Goal: Information Seeking & Learning: Learn about a topic

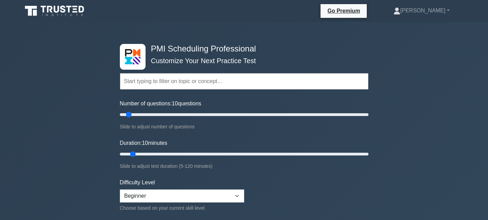
scroll to position [34, 0]
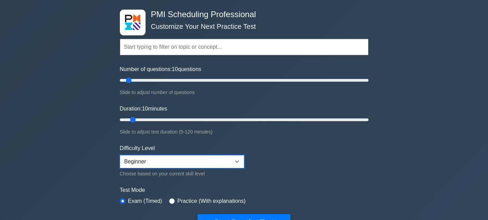
click at [235, 161] on select "Beginner Intermediate Expert" at bounding box center [182, 161] width 124 height 13
click at [236, 161] on select "Beginner Intermediate Expert" at bounding box center [182, 161] width 124 height 13
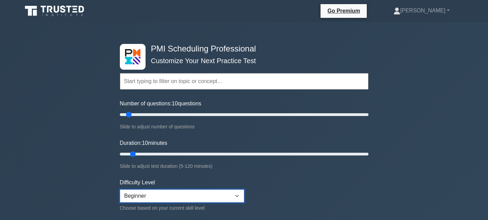
scroll to position [0, 0]
click at [449, 12] on link "[PERSON_NAME]" at bounding box center [421, 11] width 89 height 14
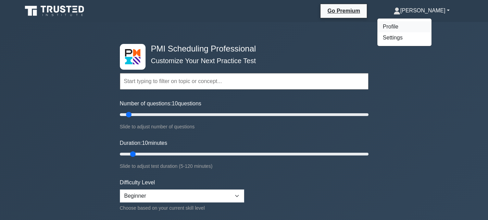
click at [422, 27] on link "Profile" at bounding box center [405, 26] width 54 height 11
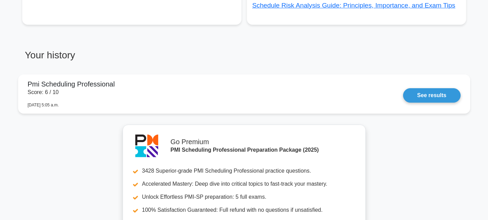
scroll to position [529, 0]
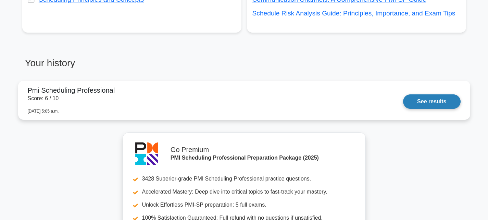
click at [417, 101] on link "See results" at bounding box center [431, 101] width 57 height 14
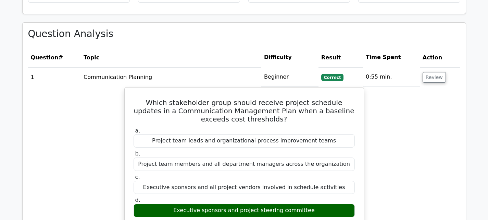
scroll to position [548, 0]
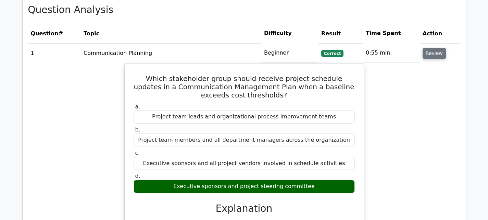
click at [432, 48] on button "Review" at bounding box center [434, 53] width 23 height 11
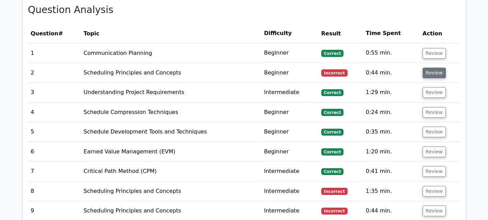
click at [432, 67] on button "Review" at bounding box center [434, 72] width 23 height 11
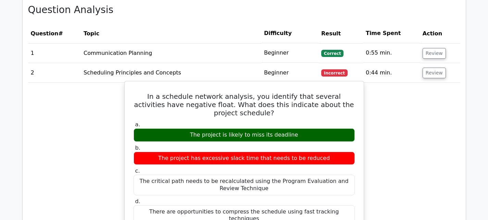
drag, startPoint x: 196, startPoint y: 100, endPoint x: 311, endPoint y: 101, distance: 114.8
click at [310, 128] on div "The project is likely to miss its deadline" at bounding box center [244, 134] width 221 height 13
copy div "The project is likely to miss its deadline"
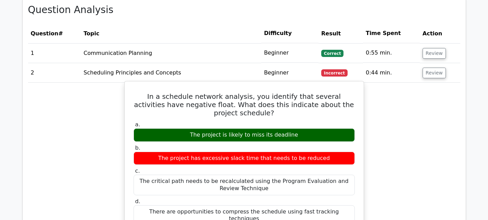
drag, startPoint x: 166, startPoint y: 123, endPoint x: 331, endPoint y: 121, distance: 165.5
click at [331, 151] on div "The project has excessive slack time that needs to be reduced" at bounding box center [244, 157] width 221 height 13
copy div "The project has excessive slack time that needs to be reduced"
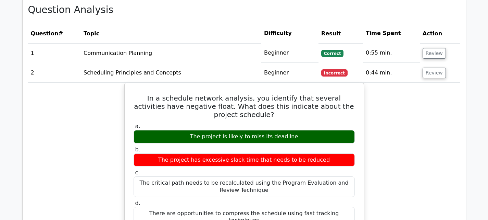
drag, startPoint x: 382, startPoint y: 92, endPoint x: 386, endPoint y: 96, distance: 5.8
click at [423, 67] on button "Review" at bounding box center [434, 72] width 23 height 11
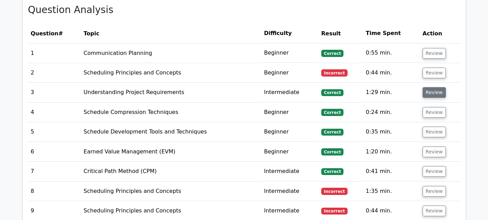
click at [429, 87] on button "Review" at bounding box center [434, 92] width 23 height 11
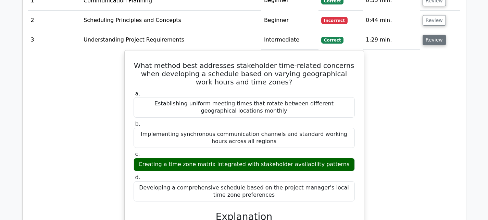
scroll to position [582, 0]
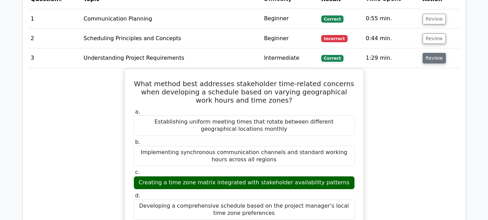
click at [434, 53] on button "Review" at bounding box center [434, 58] width 23 height 11
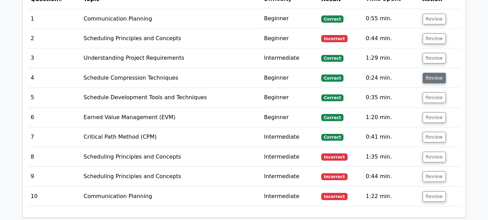
click at [436, 73] on button "Review" at bounding box center [434, 78] width 23 height 11
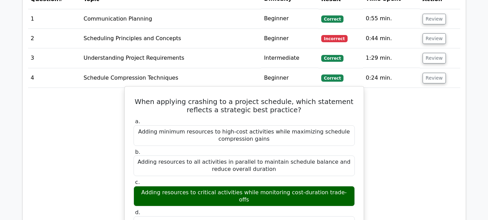
drag, startPoint x: 145, startPoint y: 167, endPoint x: 355, endPoint y: 164, distance: 209.7
click at [355, 179] on div "c. Adding resources to critical activities while monitoring cost-duration trade…" at bounding box center [245, 192] width 230 height 27
copy div "Adding resources to critical activities while monitoring cost-duration trade-of…"
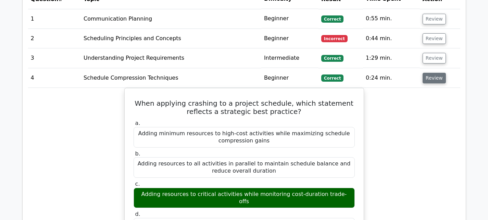
click at [429, 73] on button "Review" at bounding box center [434, 78] width 23 height 11
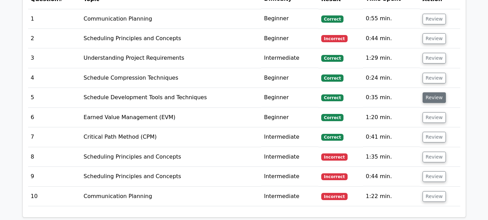
click at [427, 92] on button "Review" at bounding box center [434, 97] width 23 height 11
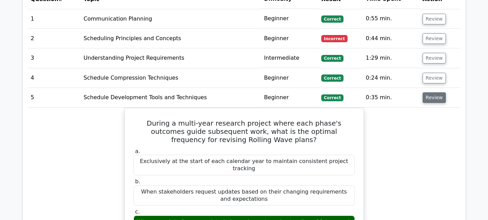
click at [430, 92] on button "Review" at bounding box center [434, 97] width 23 height 11
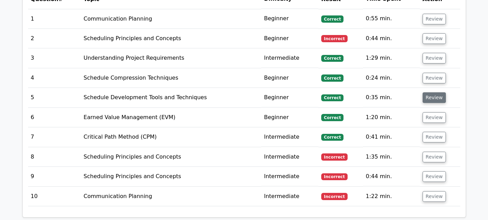
click at [430, 92] on button "Review" at bounding box center [434, 97] width 23 height 11
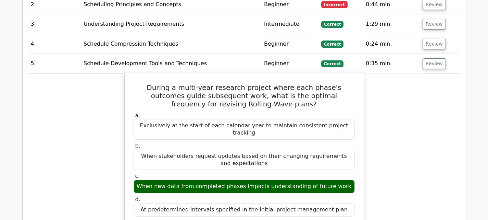
scroll to position [617, 0]
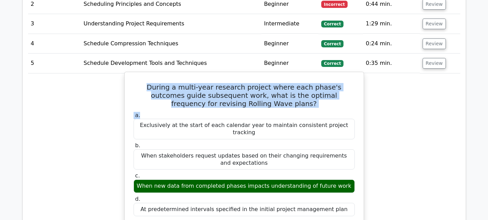
drag, startPoint x: 141, startPoint y: 61, endPoint x: 287, endPoint y: 84, distance: 147.7
drag, startPoint x: 283, startPoint y: 76, endPoint x: 274, endPoint y: 76, distance: 8.6
click at [283, 83] on h5 "During a multi-year research project where each phase's outcomes guide subseque…" at bounding box center [244, 95] width 223 height 25
click at [151, 83] on h5 "During a multi-year research project where each phase's outcomes guide subseque…" at bounding box center [244, 95] width 223 height 25
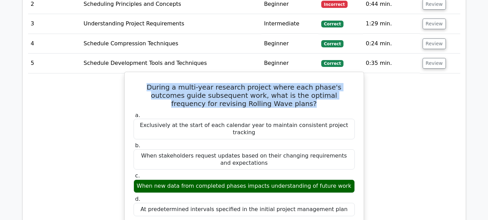
drag, startPoint x: 141, startPoint y: 63, endPoint x: 276, endPoint y: 82, distance: 135.7
click at [276, 83] on h5 "During a multi-year research project where each phase's outcomes guide subseque…" at bounding box center [244, 95] width 223 height 25
copy h5 "During a multi-year research project where each phase's outcomes guide subseque…"
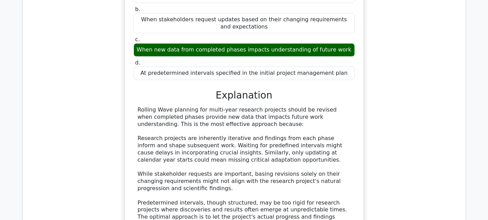
scroll to position [754, 0]
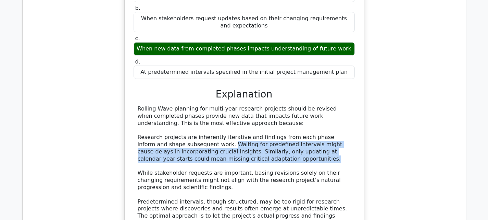
drag, startPoint x: 198, startPoint y: 113, endPoint x: 254, endPoint y: 130, distance: 58.5
click at [254, 130] on div "Rolling Wave planning for multi-year research projects should be revised when c…" at bounding box center [244, 165] width 213 height 121
copy div "Waiting for predefined intervals might cause delays in incorporating crucial in…"
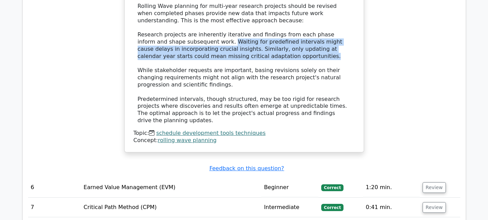
scroll to position [857, 0]
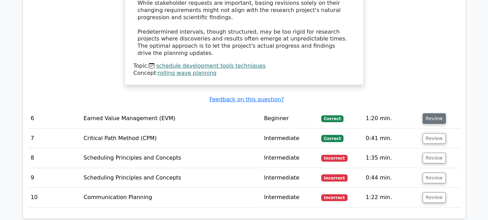
click at [428, 113] on button "Review" at bounding box center [434, 118] width 23 height 11
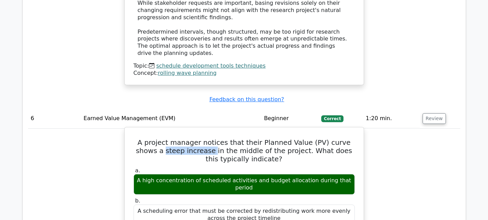
drag, startPoint x: 138, startPoint y: 111, endPoint x: 185, endPoint y: 109, distance: 46.6
click at [185, 138] on h5 "A project manager notices that their Planned Value (PV) curve shows a steep inc…" at bounding box center [244, 150] width 223 height 25
copy h5 "steep increase"
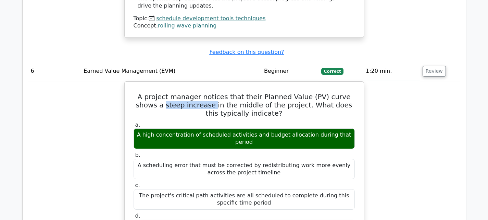
scroll to position [959, 0]
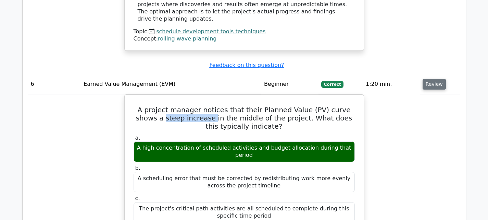
click at [438, 79] on button "Review" at bounding box center [434, 84] width 23 height 11
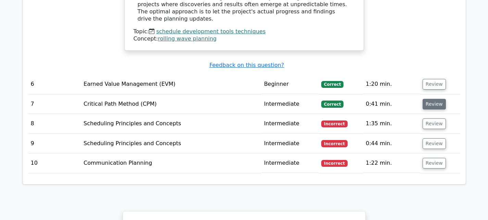
click at [430, 99] on button "Review" at bounding box center [434, 104] width 23 height 11
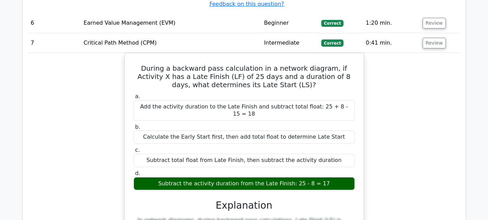
scroll to position [925, 0]
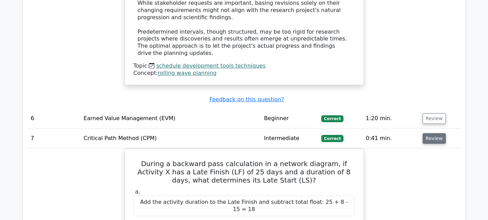
click at [437, 133] on button "Review" at bounding box center [434, 138] width 23 height 11
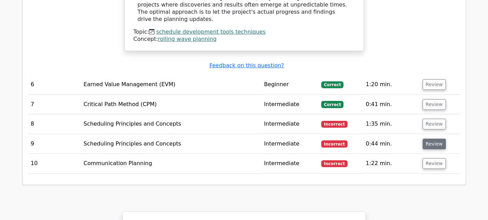
scroll to position [959, 0]
click at [437, 118] on button "Review" at bounding box center [434, 123] width 23 height 11
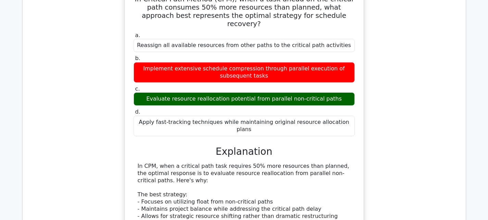
scroll to position [994, 0]
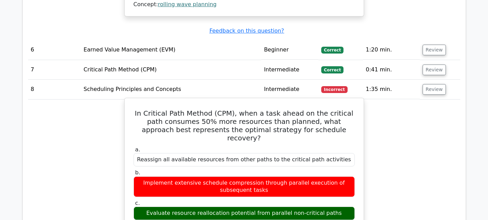
drag, startPoint x: 137, startPoint y: 136, endPoint x: 273, endPoint y: 140, distance: 136.8
click at [273, 176] on div "Implement extensive schedule compression through parallel execution of subseque…" at bounding box center [244, 186] width 221 height 21
copy div "Implement extensive schedule compression through parallel execution of subseque…"
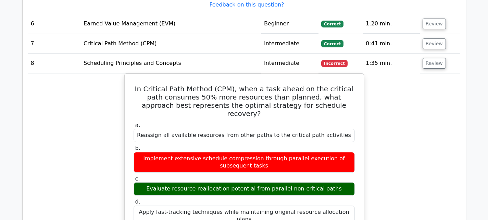
scroll to position [925, 0]
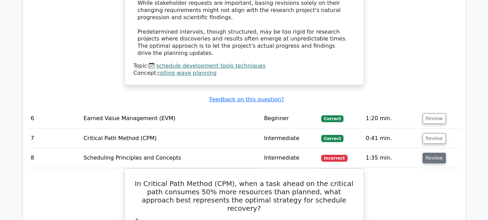
click at [428, 152] on button "Review" at bounding box center [434, 157] width 23 height 11
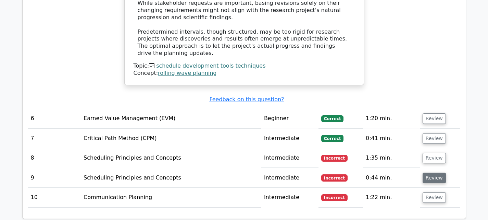
click at [435, 172] on button "Review" at bounding box center [434, 177] width 23 height 11
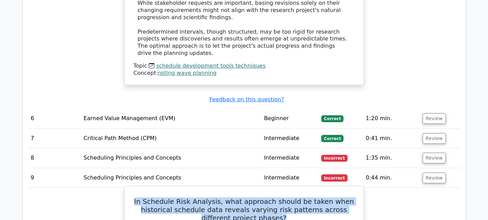
drag, startPoint x: 146, startPoint y: 161, endPoint x: 279, endPoint y: 180, distance: 134.0
click at [279, 197] on h5 "In Schedule Risk Analysis, what approach should be taken when historical schedu…" at bounding box center [244, 209] width 223 height 25
copy h5 "In Schedule Risk Analysis, what approach should be taken when historical schedu…"
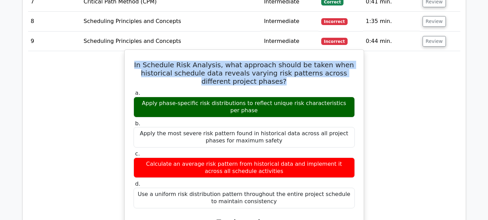
scroll to position [1062, 0]
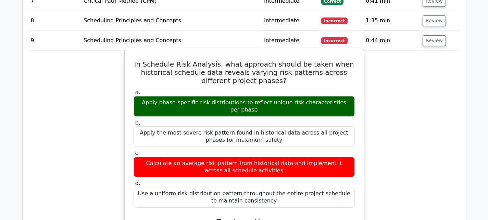
drag, startPoint x: 139, startPoint y: 63, endPoint x: 350, endPoint y: 63, distance: 210.7
click at [350, 96] on div "Apply phase-specific risk distributions to reflect unique risk characteristics …" at bounding box center [244, 106] width 221 height 21
copy div "Apply phase-specific risk distributions to reflect unique risk characteristics …"
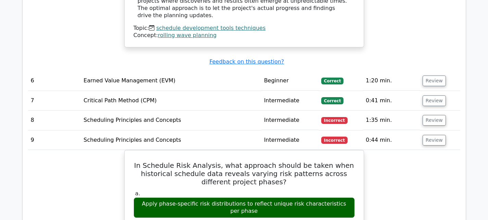
scroll to position [959, 0]
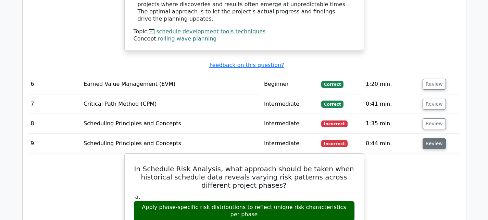
click at [424, 138] on button "Review" at bounding box center [434, 143] width 23 height 11
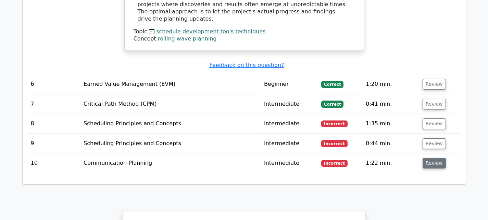
click at [430, 158] on button "Review" at bounding box center [434, 163] width 23 height 11
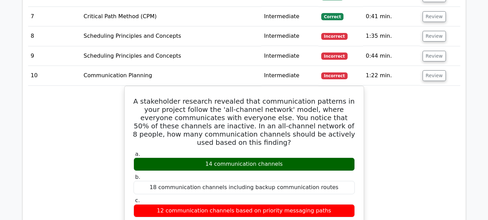
scroll to position [1028, 0]
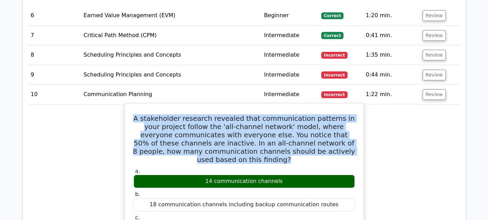
drag, startPoint x: 136, startPoint y: 78, endPoint x: 362, endPoint y: 114, distance: 228.9
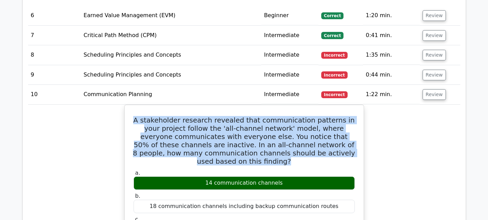
copy h5 "A stakeholder research revealed that communication patterns in your project fol…"
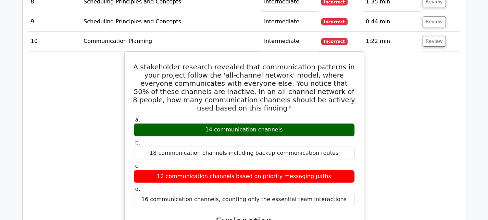
scroll to position [1062, 0]
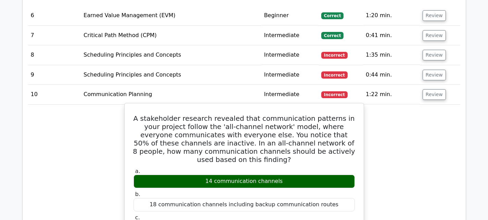
scroll to position [1028, 0]
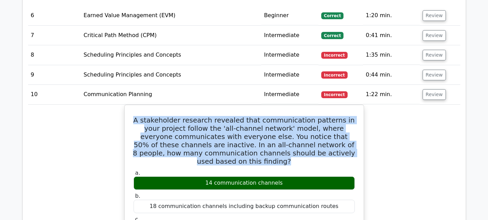
drag, startPoint x: 135, startPoint y: 79, endPoint x: 382, endPoint y: 112, distance: 248.6
click at [430, 89] on button "Review" at bounding box center [434, 94] width 23 height 11
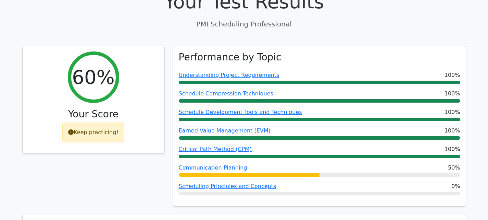
scroll to position [240, 0]
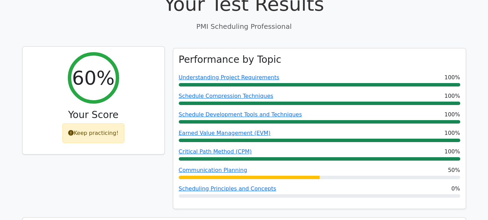
click at [103, 123] on div "Keep practicing!" at bounding box center [93, 133] width 62 height 20
drag, startPoint x: 110, startPoint y: 136, endPoint x: 94, endPoint y: 131, distance: 17.1
click at [110, 136] on div "60% Your Score Keep practicing!" at bounding box center [93, 132] width 151 height 169
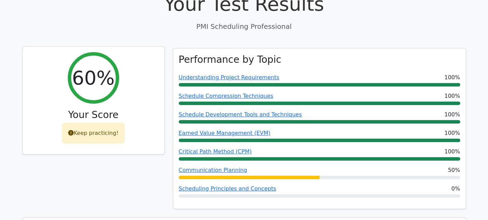
click at [72, 130] on icon at bounding box center [70, 132] width 5 height 5
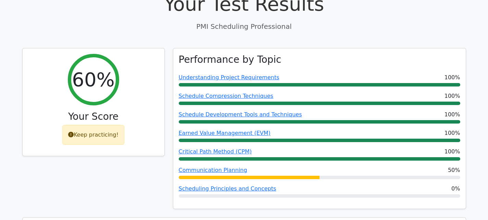
click at [107, 156] on div "60% Your Score Keep practicing!" at bounding box center [93, 132] width 151 height 169
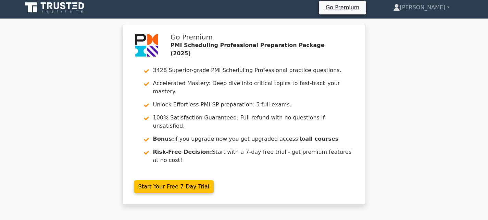
scroll to position [0, 0]
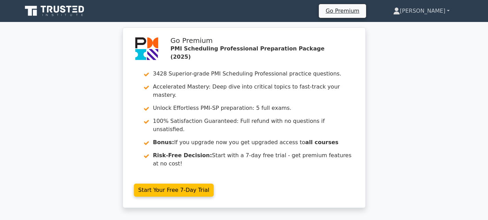
click at [429, 11] on link "[PERSON_NAME]" at bounding box center [421, 11] width 89 height 14
click at [446, 13] on link "[PERSON_NAME]" at bounding box center [421, 11] width 89 height 14
click at [450, 11] on link "[PERSON_NAME]" at bounding box center [421, 11] width 89 height 14
click at [436, 11] on link "[PERSON_NAME]" at bounding box center [421, 11] width 89 height 14
click at [443, 10] on link "[PERSON_NAME]" at bounding box center [421, 11] width 89 height 14
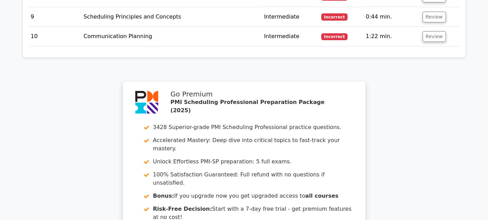
scroll to position [1207, 0]
